Goal: Navigation & Orientation: Find specific page/section

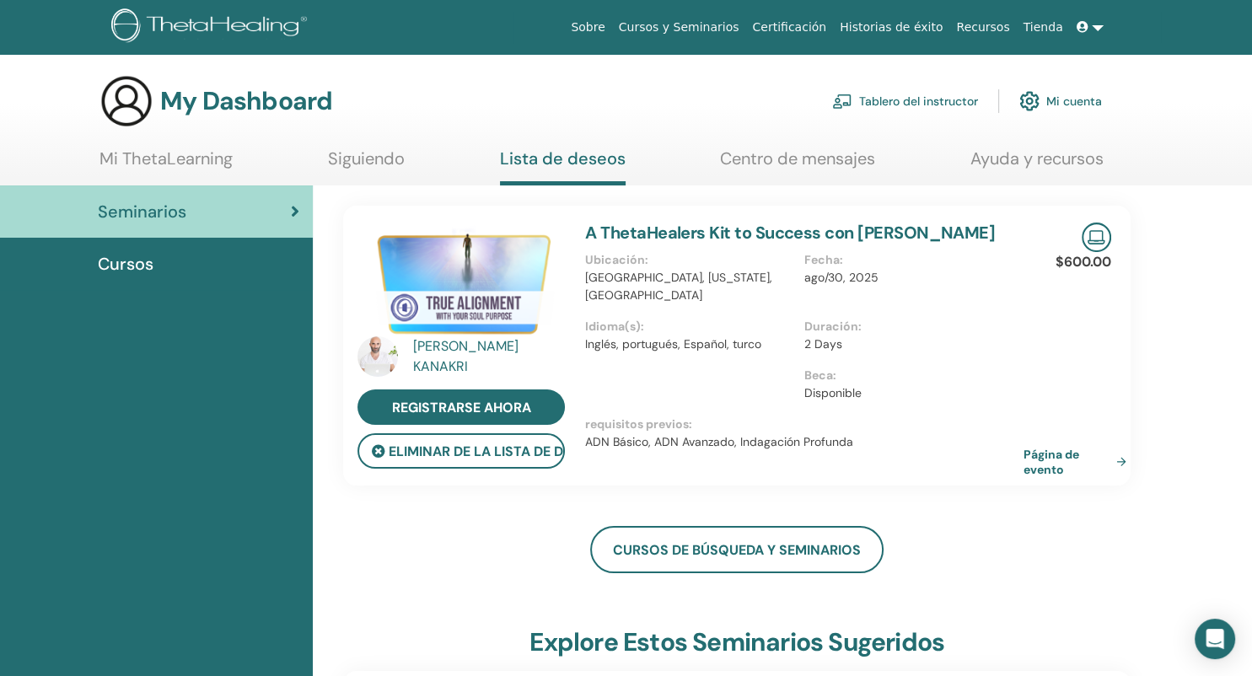
click at [1060, 100] on link "Mi cuenta" at bounding box center [1060, 101] width 83 height 37
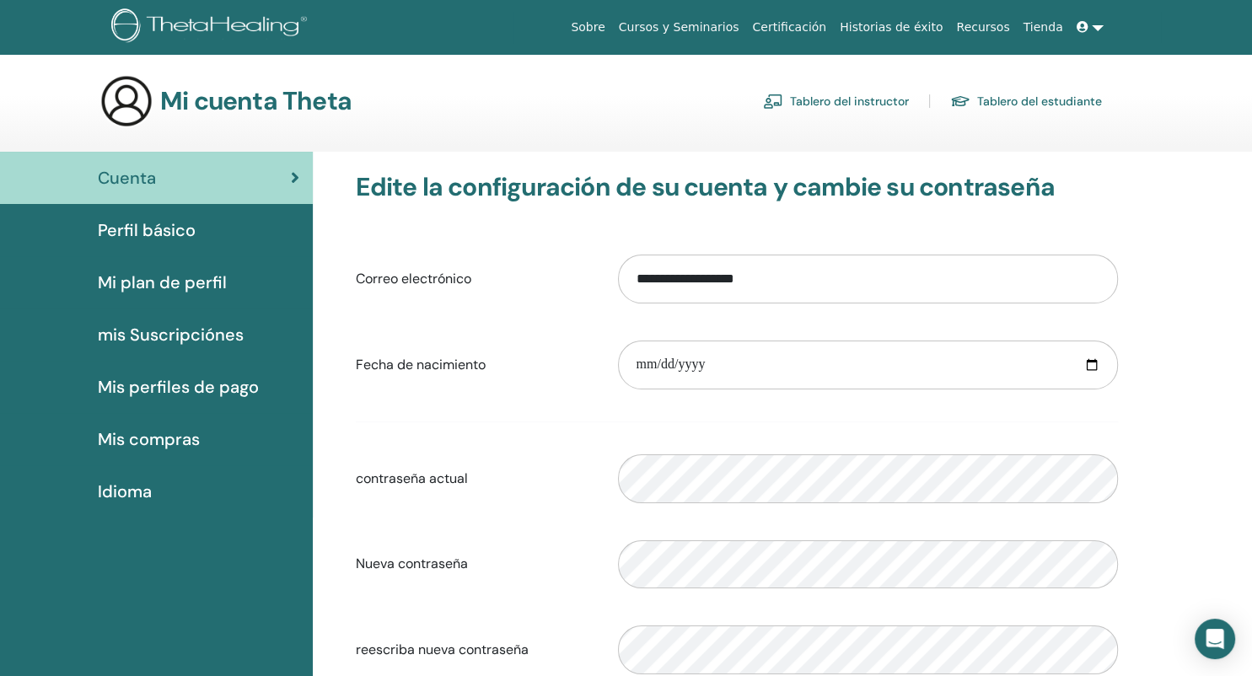
click at [738, 31] on link "Cursos y Seminarios" at bounding box center [679, 27] width 134 height 31
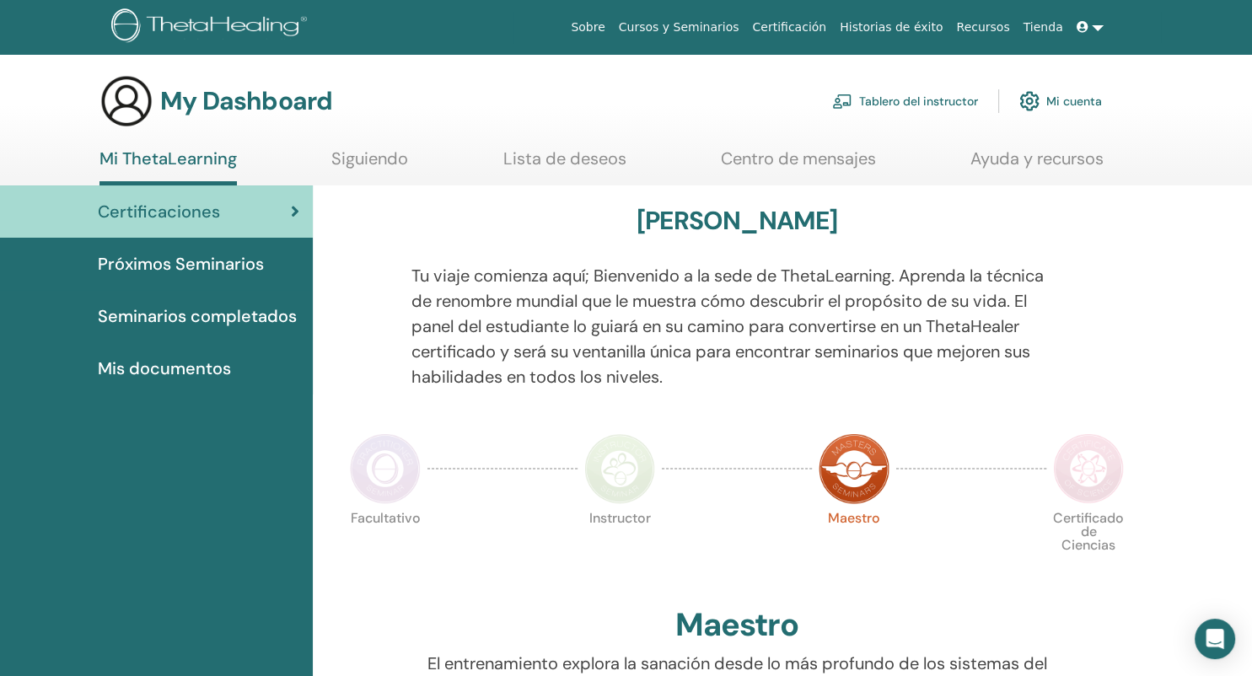
click at [223, 319] on span "Seminarios completados" at bounding box center [197, 315] width 199 height 25
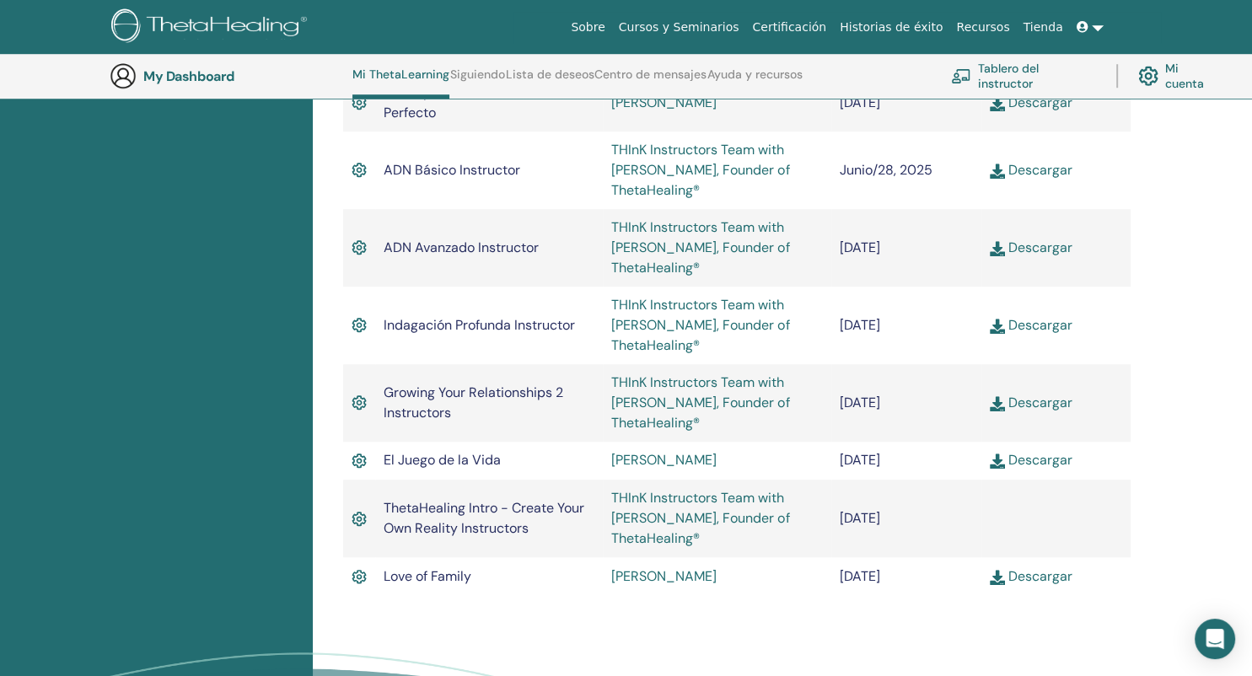
scroll to position [1318, 0]
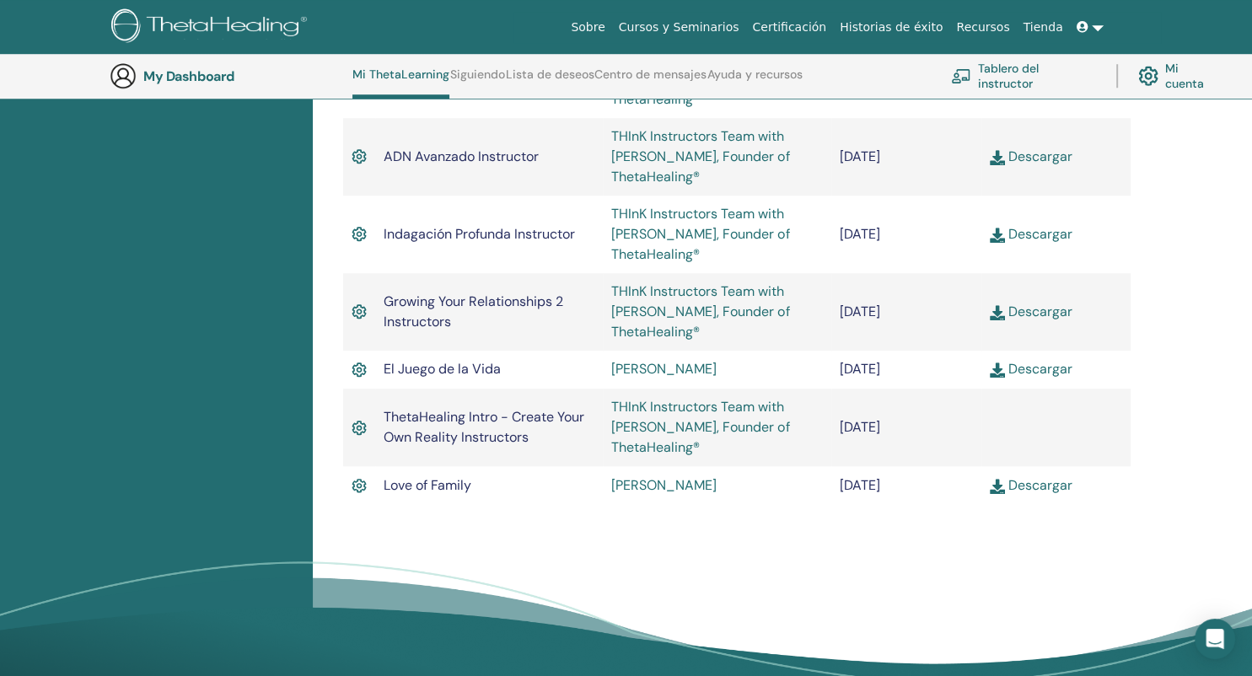
click at [996, 317] on img at bounding box center [997, 312] width 15 height 15
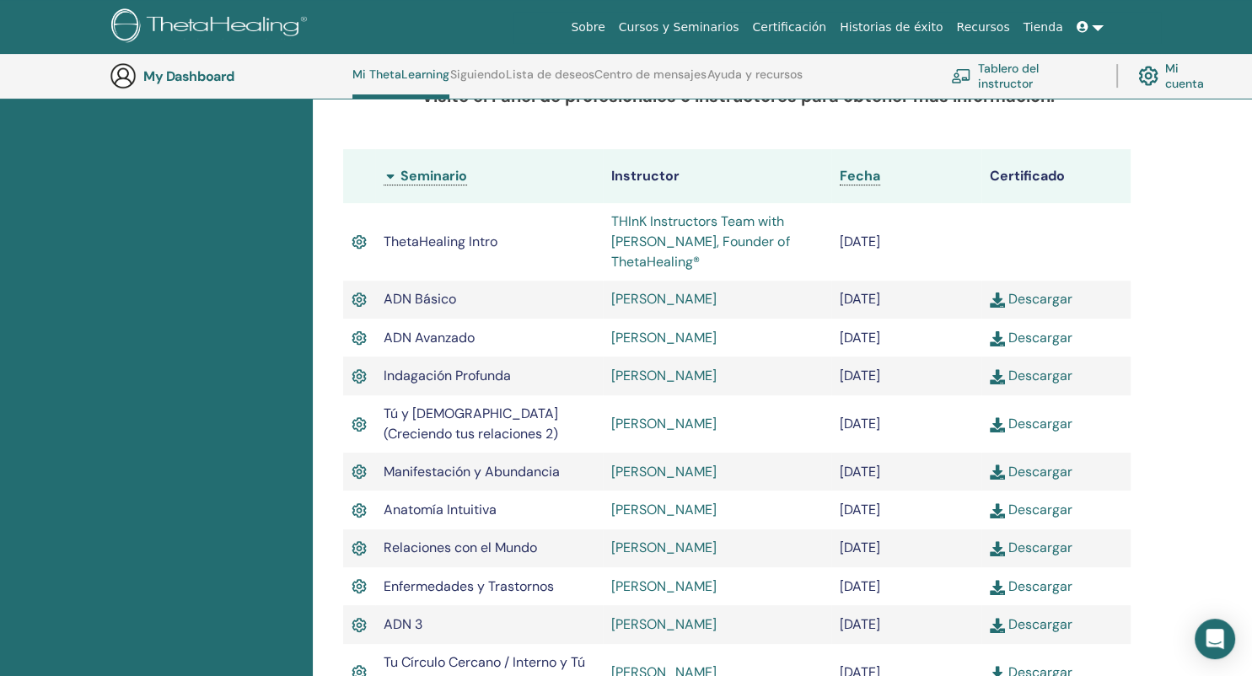
scroll to position [408, 0]
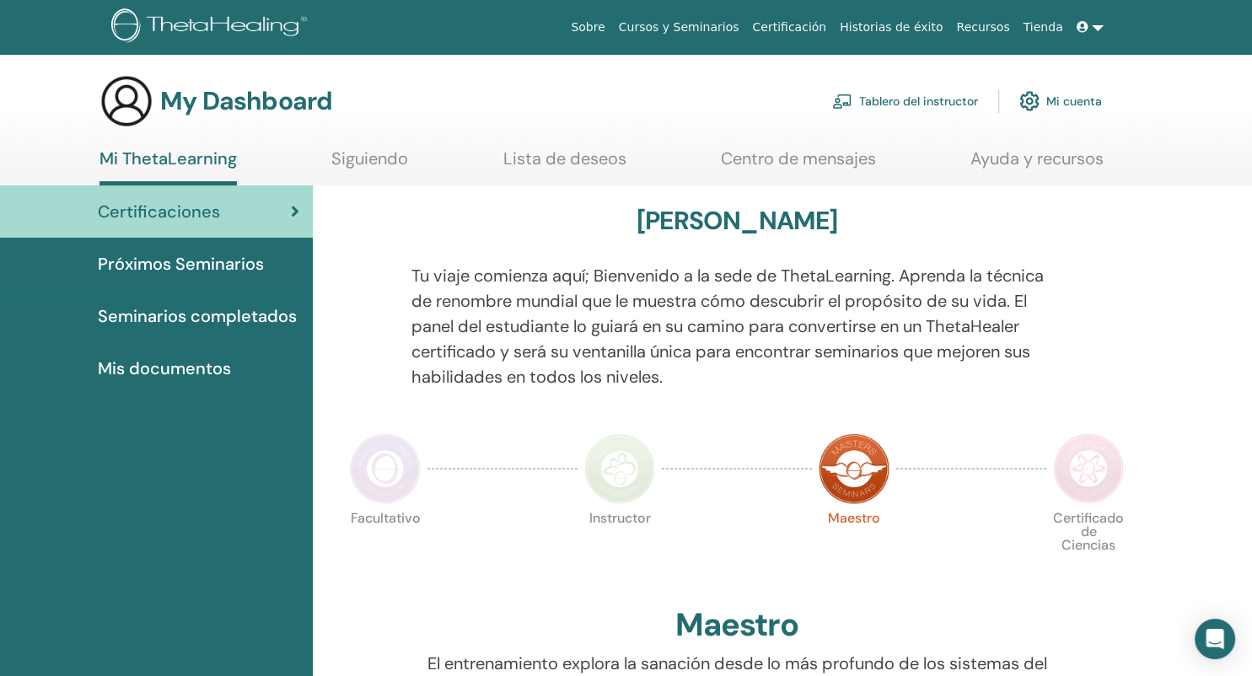
click at [221, 264] on span "Próximos Seminarios" at bounding box center [181, 263] width 166 height 25
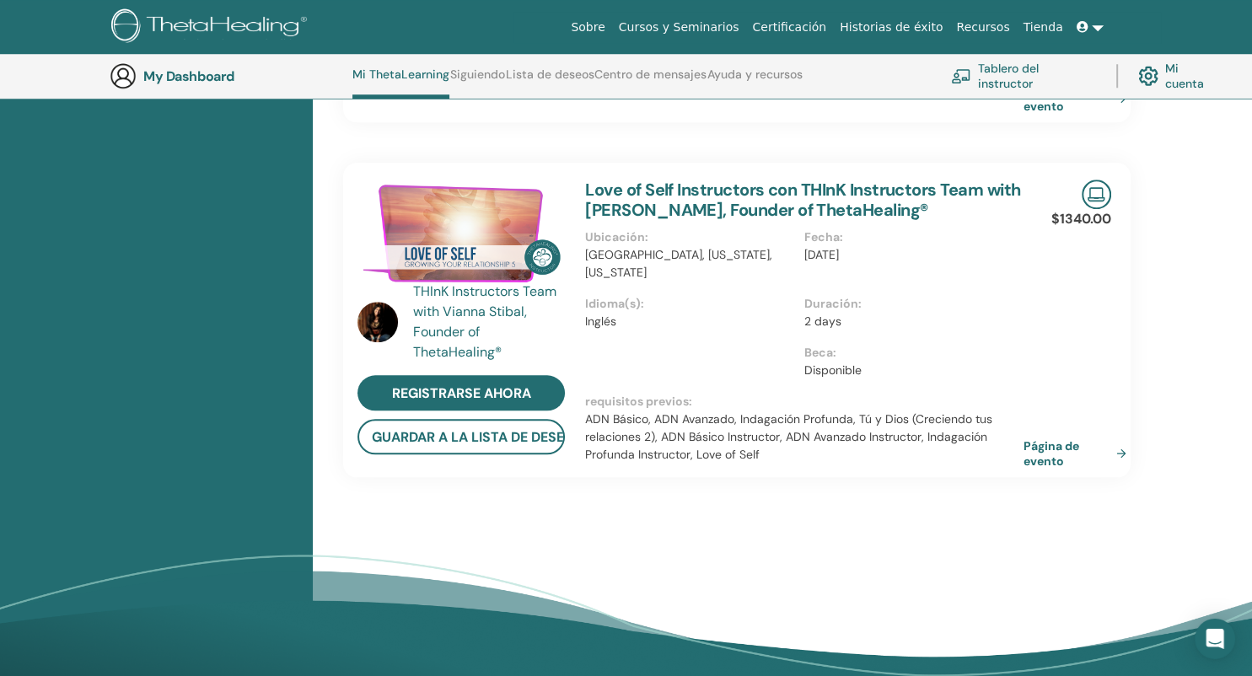
scroll to position [1318, 0]
